Goal: Task Accomplishment & Management: Manage account settings

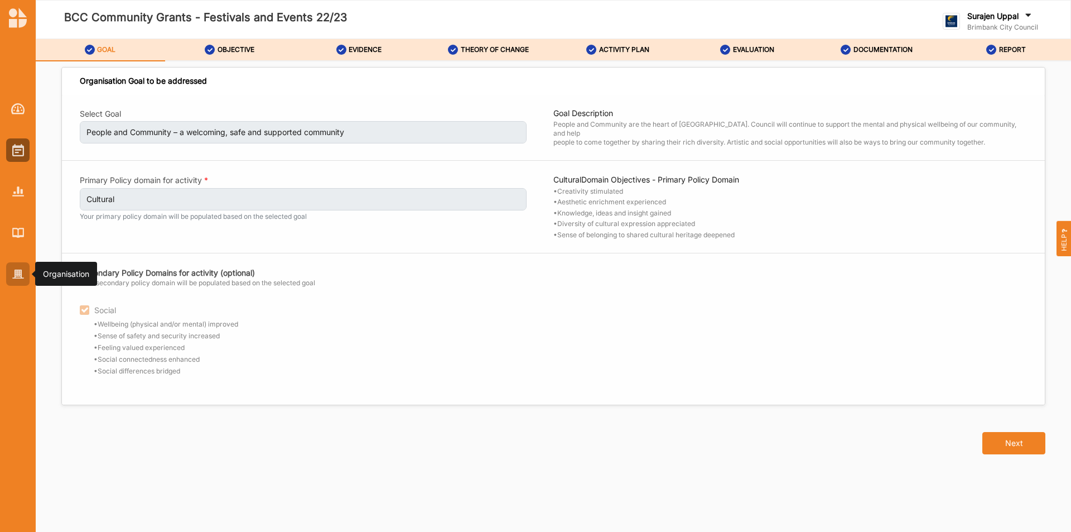
click at [7, 271] on div at bounding box center [17, 273] width 23 height 23
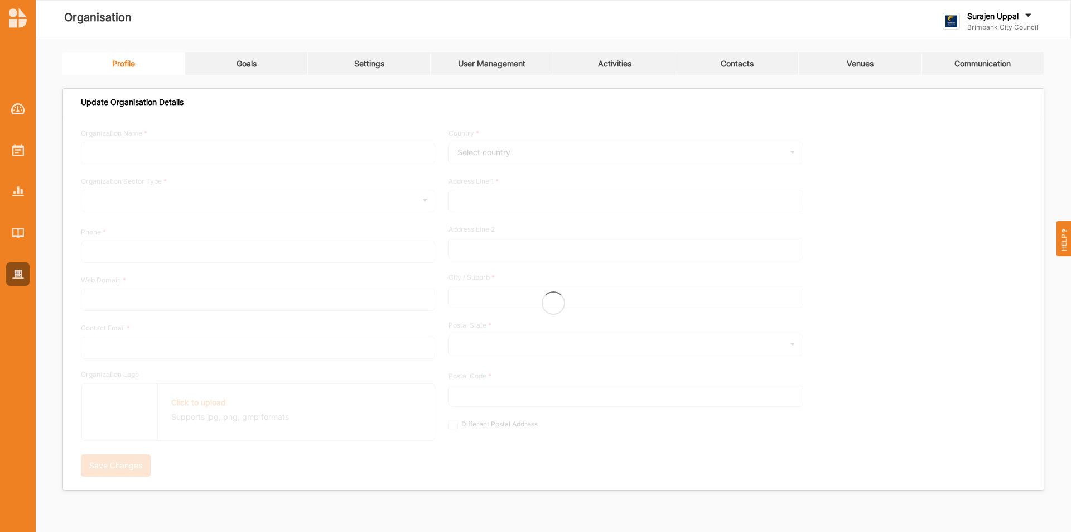
type input "Brimbank City Council"
type input "[PHONE_NUMBER]"
type input "[DOMAIN_NAME]"
type input "[EMAIL_ADDRESS][DOMAIN_NAME]"
type input "[STREET_ADDRESS]"
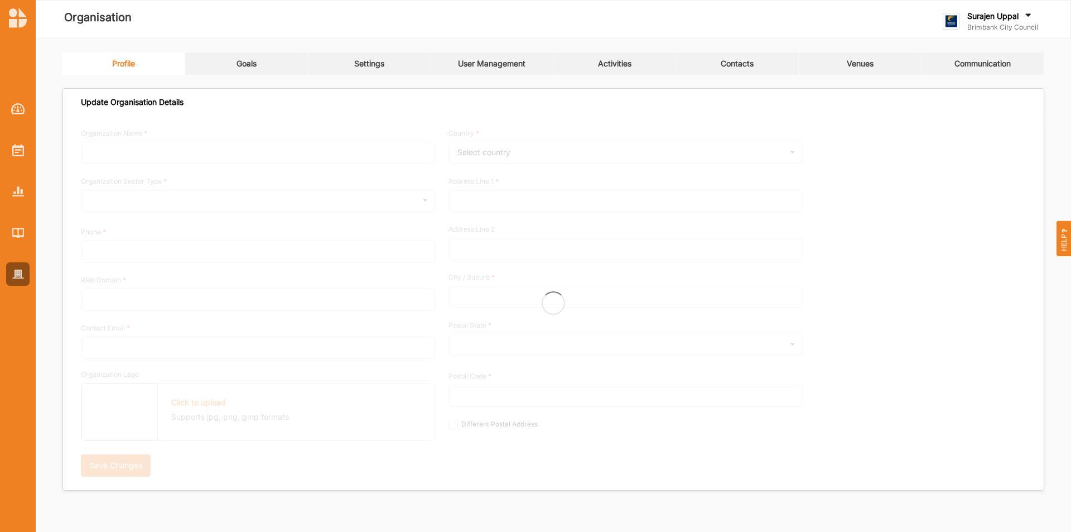
type input "Sunshine"
type input "3020"
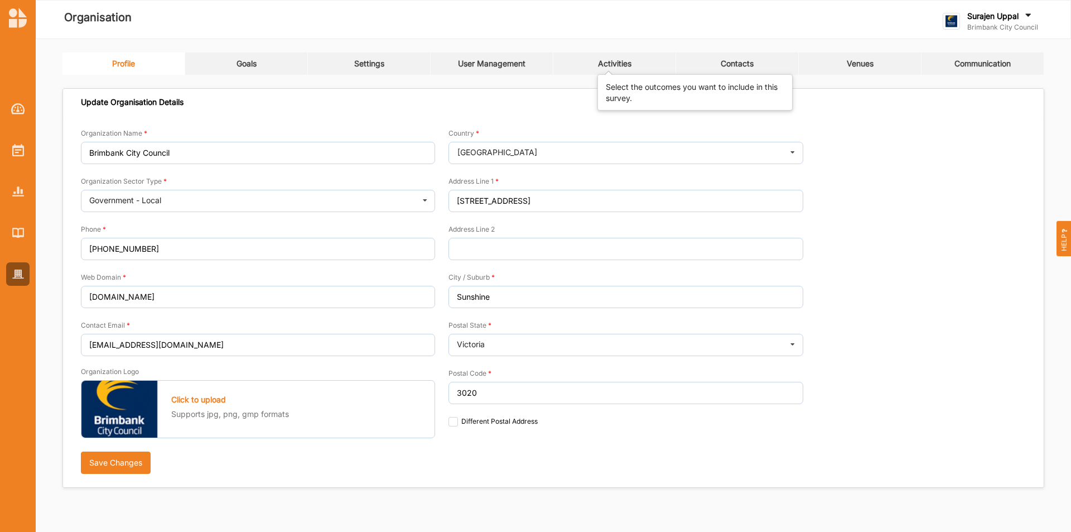
click at [602, 61] on div "Activities" at bounding box center [614, 64] width 33 height 10
